Goal: Check status: Check status

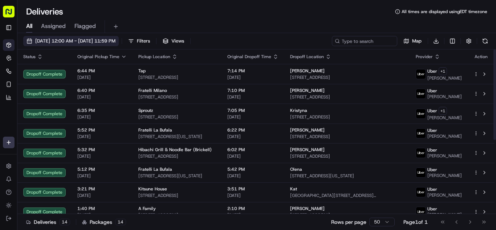
click at [56, 40] on span "[DATE] 12:00 AM - [DATE] 11:59 PM" at bounding box center [75, 41] width 80 height 7
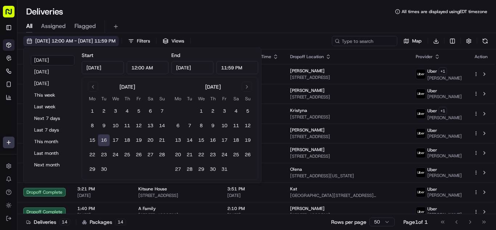
click at [56, 40] on span "[DATE] 12:00 AM - [DATE] 11:59 PM" at bounding box center [75, 41] width 80 height 7
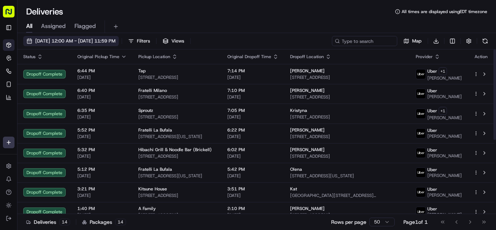
click at [82, 43] on span "[DATE] 12:00 AM - [DATE] 11:59 PM" at bounding box center [75, 41] width 80 height 7
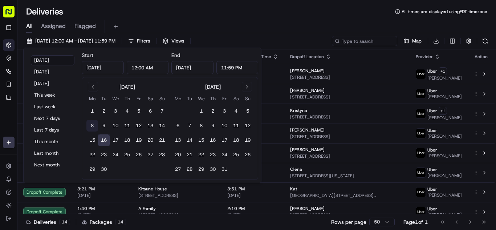
click at [95, 127] on button "8" at bounding box center [92, 126] width 12 height 12
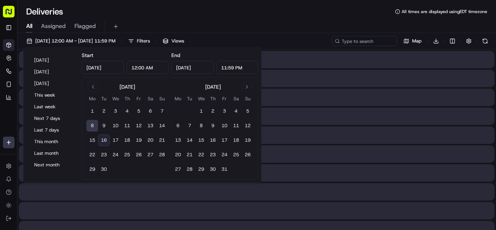
type input "[DATE]"
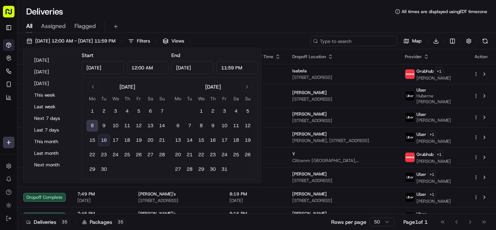
click at [370, 40] on input at bounding box center [353, 41] width 87 height 10
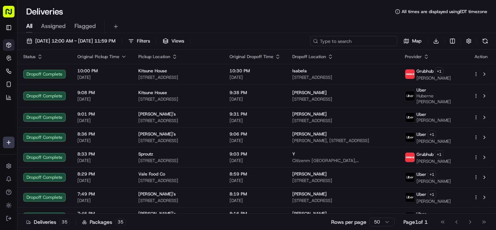
paste input "Zak"
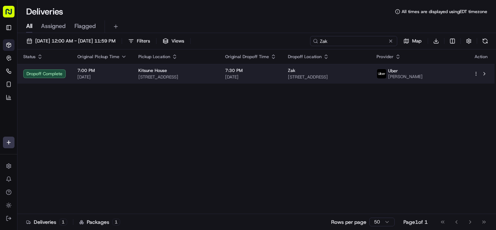
type input "Zak"
click at [282, 81] on td "7:30 PM [DATE]" at bounding box center [250, 74] width 63 height 20
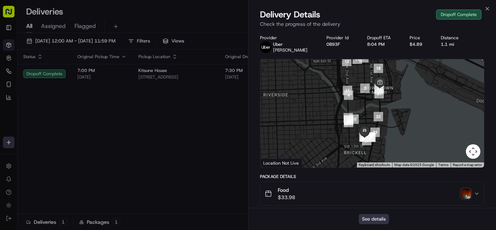
click at [387, 216] on button "See details" at bounding box center [374, 219] width 30 height 10
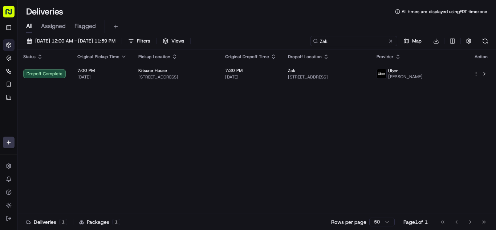
click at [359, 43] on input "Zak" at bounding box center [353, 41] width 87 height 10
paste input "Etana"
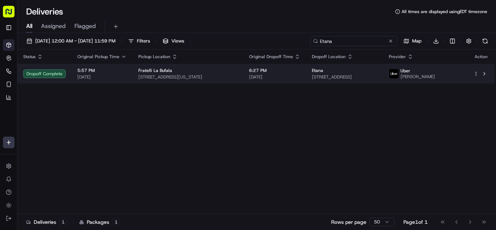
type input "Etana"
click at [292, 73] on span "6:27 PM" at bounding box center [274, 71] width 51 height 6
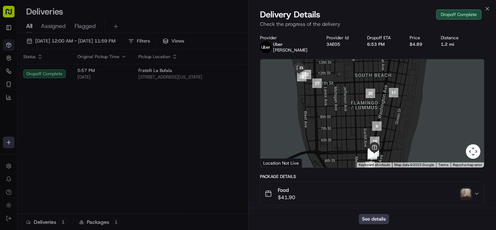
click at [391, 84] on div at bounding box center [372, 113] width 224 height 108
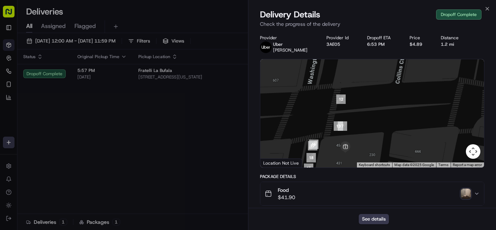
drag, startPoint x: 344, startPoint y: 144, endPoint x: 394, endPoint y: 103, distance: 65.0
click at [394, 103] on div at bounding box center [372, 113] width 224 height 108
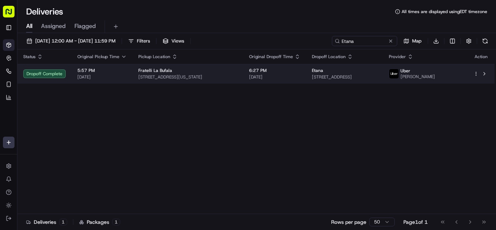
click at [227, 73] on div "Fratelli La Bufala" at bounding box center [187, 71] width 99 height 6
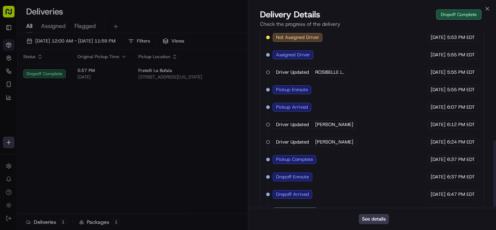
scroll to position [293, 0]
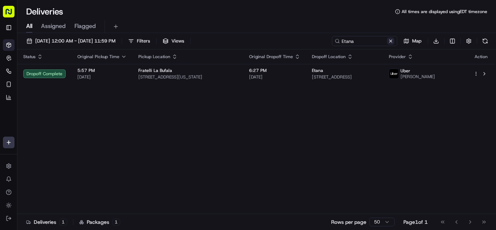
click at [390, 42] on button at bounding box center [390, 40] width 7 height 7
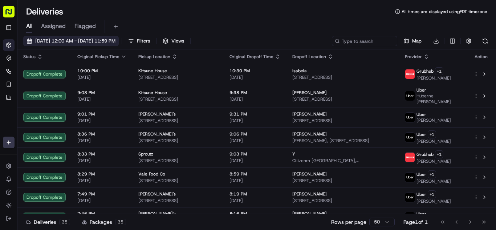
click at [102, 42] on span "[DATE] 12:00 AM - [DATE] 11:59 PM" at bounding box center [75, 41] width 80 height 7
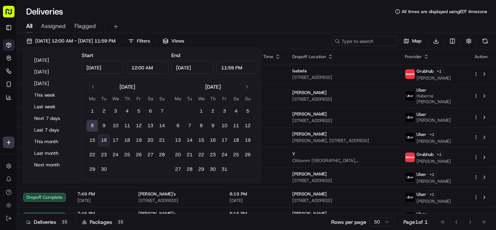
click at [103, 142] on button "16" at bounding box center [104, 140] width 12 height 12
type input "[DATE]"
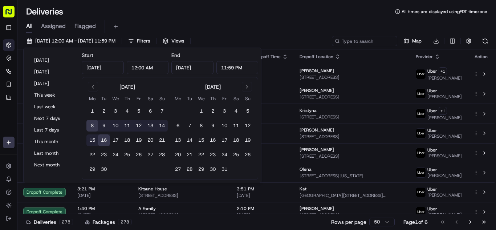
click at [104, 140] on button "16" at bounding box center [104, 140] width 12 height 12
type input "[DATE]"
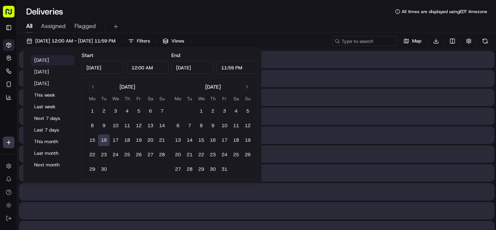
click at [49, 60] on button "[DATE]" at bounding box center [53, 60] width 44 height 10
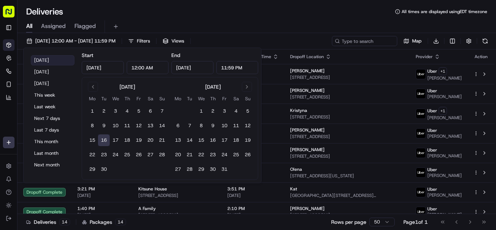
click at [57, 59] on button "[DATE]" at bounding box center [53, 60] width 44 height 10
click at [272, 33] on div "[DATE] 12:00 AM - [DATE] 11:59 PM Filters Views Map Download Status Original Pi…" at bounding box center [256, 132] width 478 height 198
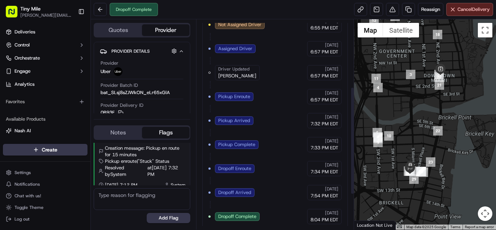
scroll to position [200, 0]
